Goal: Obtain resource: Obtain resource

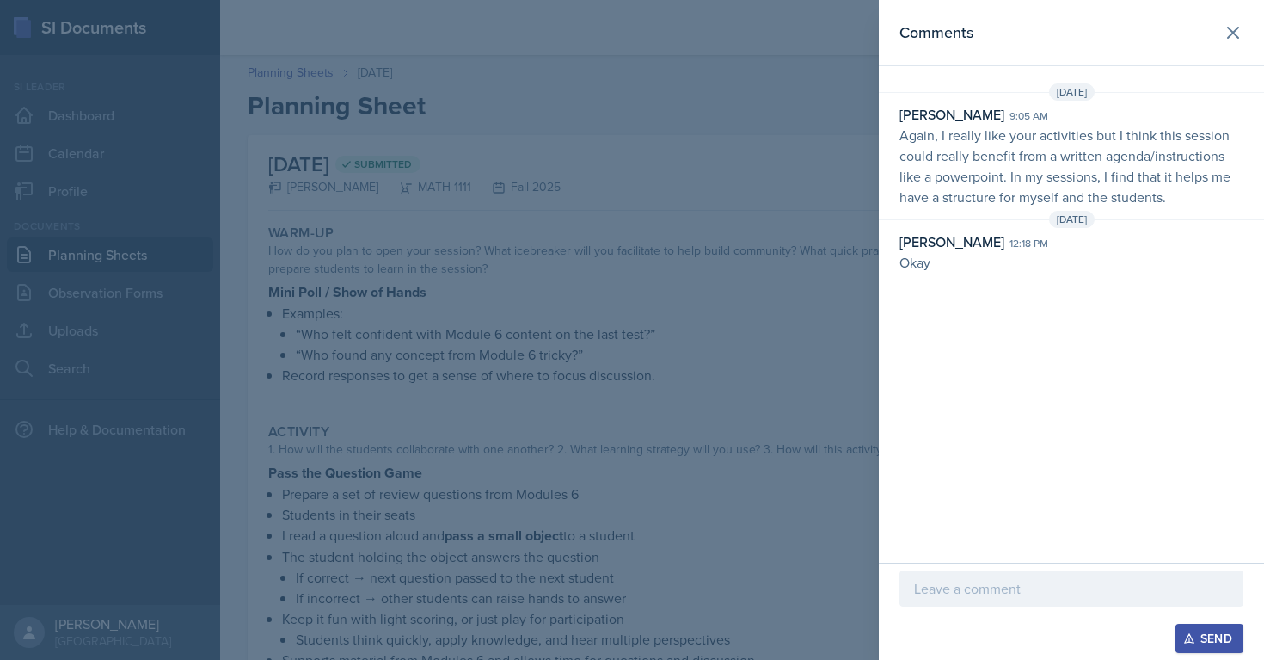
click at [403, 279] on div at bounding box center [632, 330] width 1264 height 660
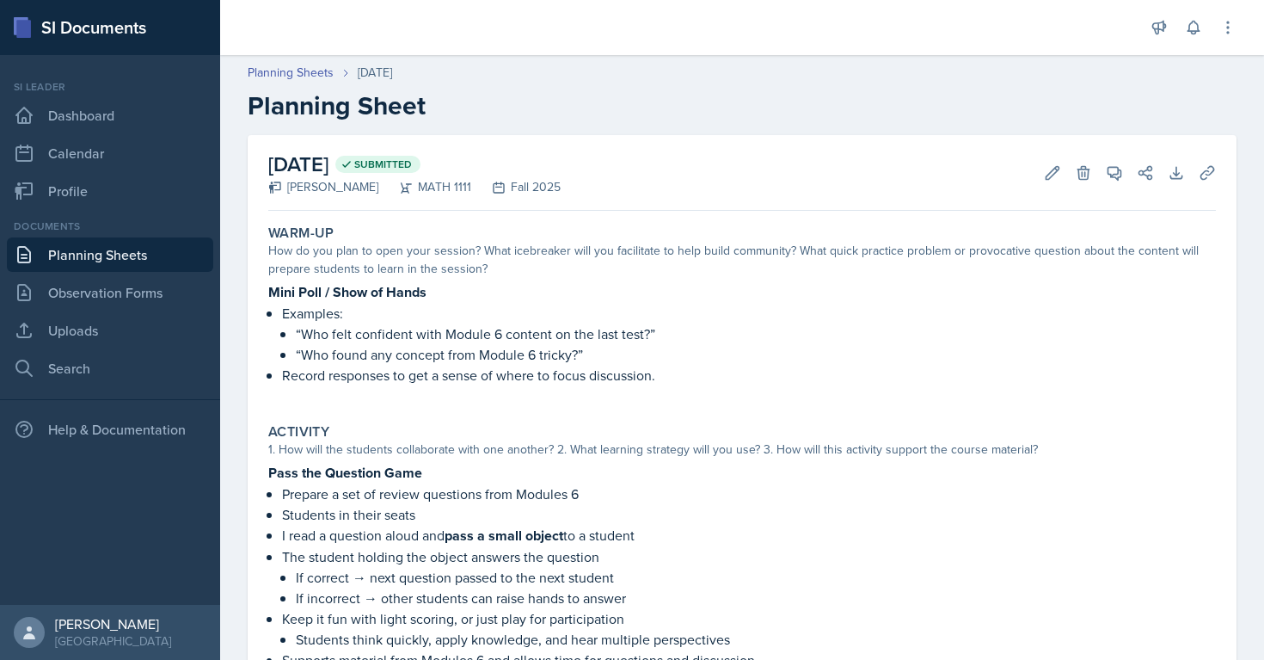
click at [109, 257] on link "Planning Sheets" at bounding box center [110, 254] width 206 height 34
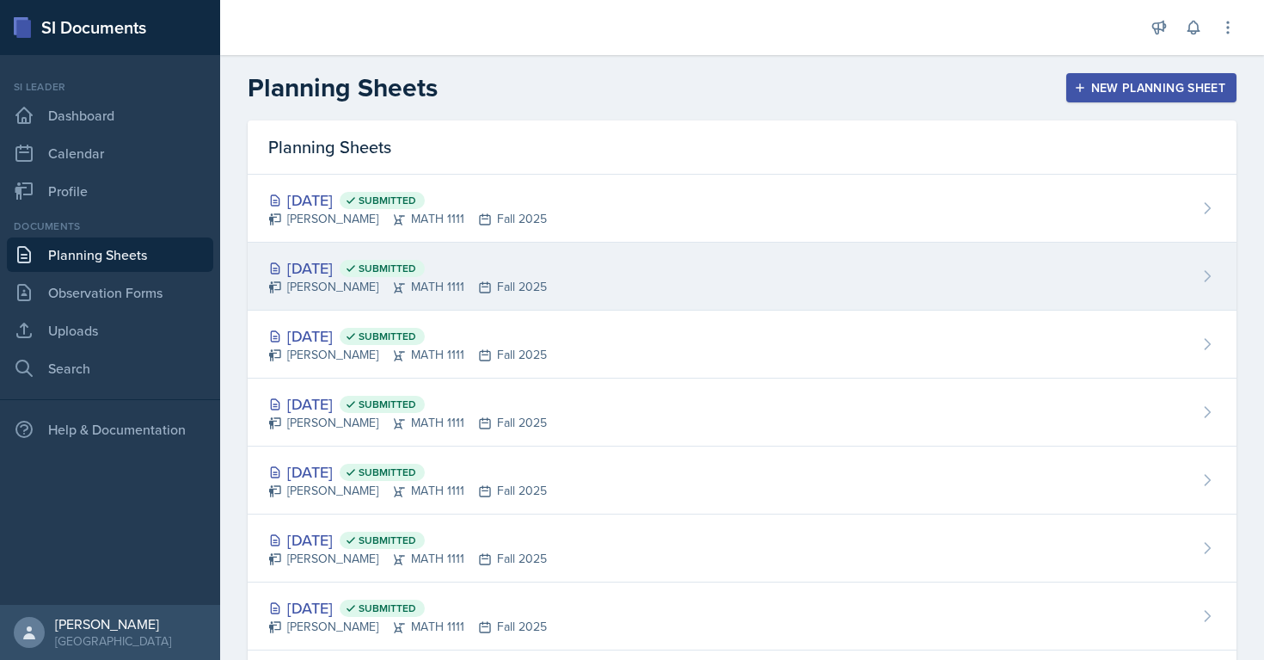
click at [445, 284] on div "[PERSON_NAME] MATH 1111 Fall 2025" at bounding box center [407, 287] width 279 height 18
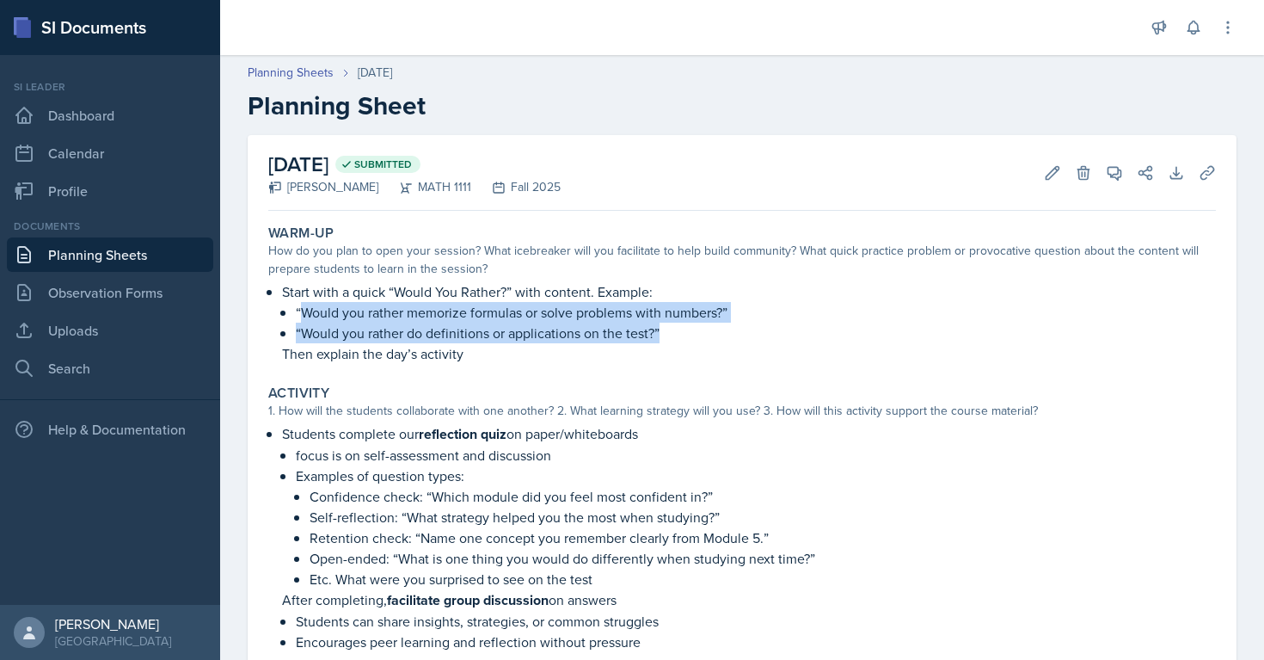
copy ul "Would you rather memorize formulas or solve problems with numbers?” “Would you …"
drag, startPoint x: 299, startPoint y: 312, endPoint x: 678, endPoint y: 328, distance: 378.7
click at [678, 328] on ul "“Would you rather memorize formulas or solve problems with numbers?” “Would you…" at bounding box center [756, 322] width 920 height 41
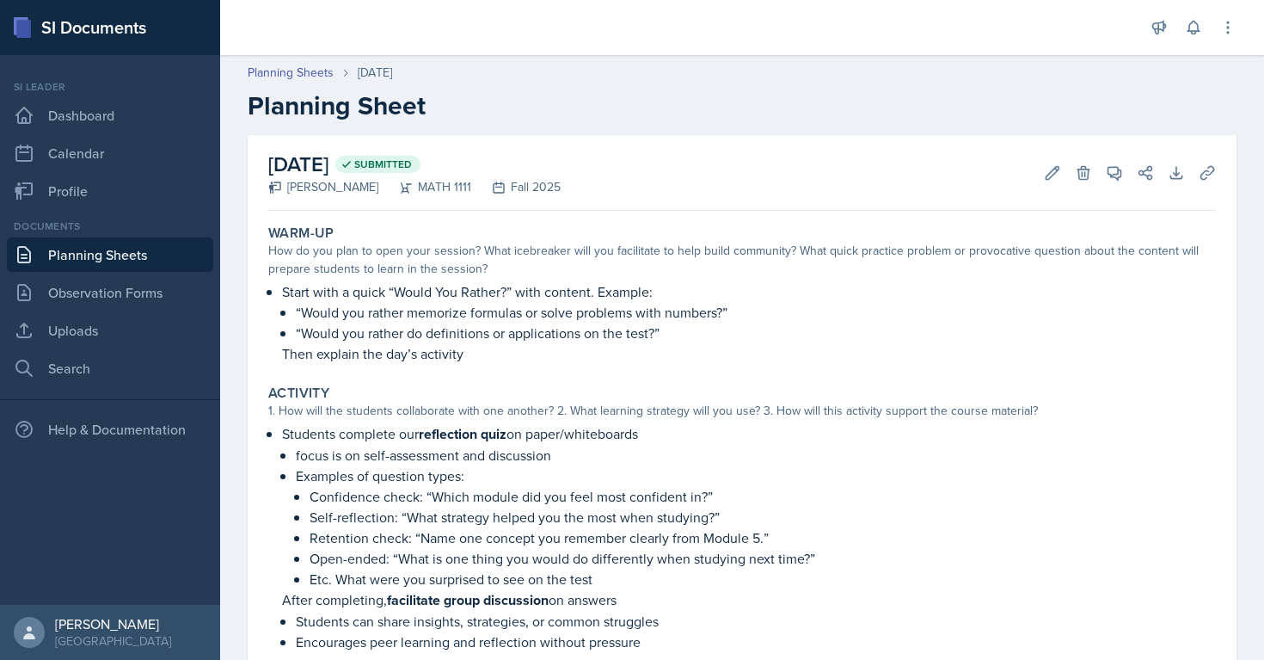
click at [270, 248] on div "How do you plan to open your session? What icebreaker will you facilitate to he…" at bounding box center [742, 260] width 948 height 36
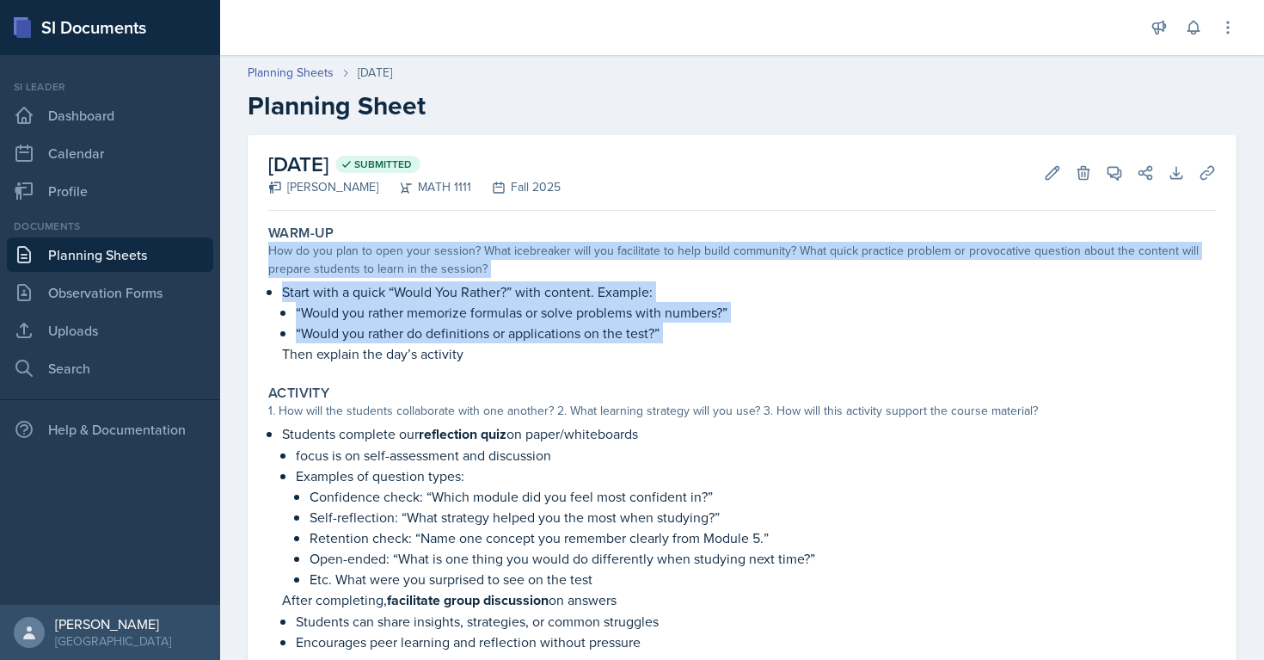
drag, startPoint x: 270, startPoint y: 248, endPoint x: 662, endPoint y: 331, distance: 400.9
click at [663, 332] on div "Warm-Up How do you plan to open your session? What icebreaker will you facilita…" at bounding box center [741, 294] width 961 height 153
copy div "How do you plan to open your session? What icebreaker will you facilitate to he…"
